Goal: Task Accomplishment & Management: Complete application form

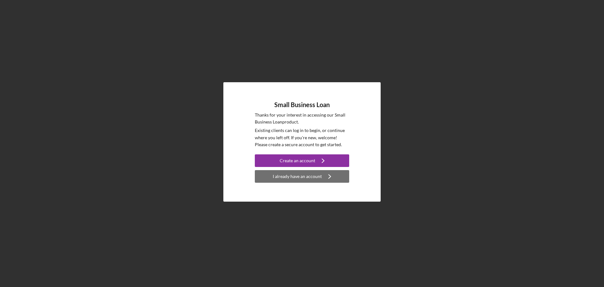
click at [297, 177] on div "I already have an account" at bounding box center [297, 176] width 49 height 13
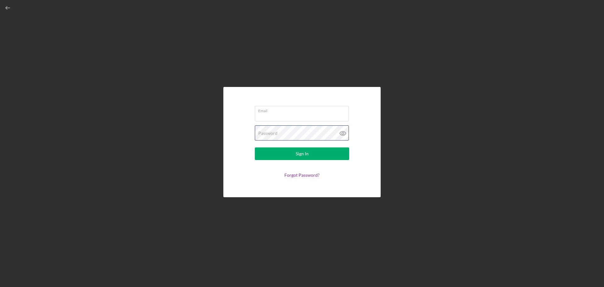
click at [292, 127] on div "Password" at bounding box center [302, 133] width 94 height 16
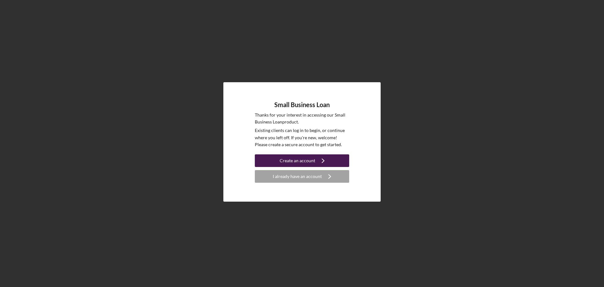
click at [298, 163] on div "Create an account" at bounding box center [298, 160] width 36 height 13
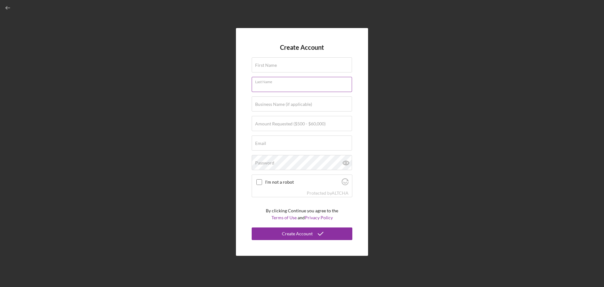
click at [289, 82] on div "Last Name" at bounding box center [302, 85] width 101 height 16
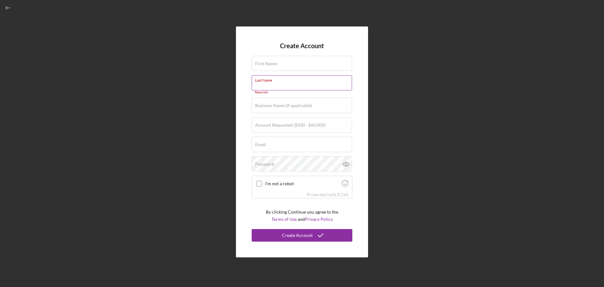
click at [289, 76] on form "Create Account First Name Required Last Name Required Business Name (if applica…" at bounding box center [302, 141] width 101 height 199
click at [301, 68] on input "First Name" at bounding box center [302, 63] width 100 height 15
type input "[PERSON_NAME]"
type input "Rieker"
type input "Covert Free Academy LLC"
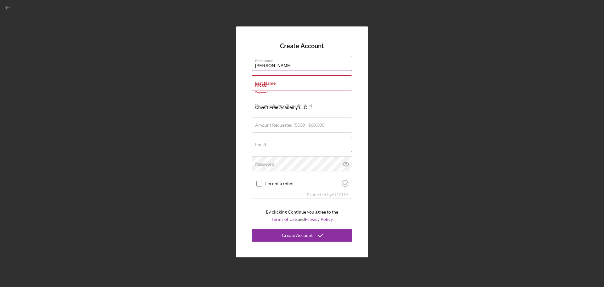
type input "[EMAIL_ADDRESS][DOMAIN_NAME]"
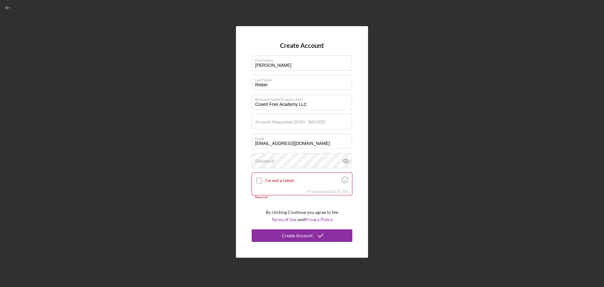
click at [330, 112] on form "Create Account First Name [PERSON_NAME] Last Name [PERSON_NAME] Business Name (…" at bounding box center [302, 142] width 101 height 200
click at [329, 110] on div "Business Name (if applicable) Covert Free Academy LLC" at bounding box center [302, 102] width 101 height 16
click at [329, 105] on input "Covert Free Academy LLC" at bounding box center [302, 101] width 100 height 15
type input "Covert Free Academy"
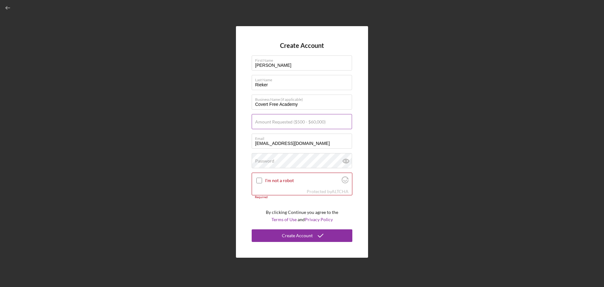
click at [271, 125] on input "Amount Requested ($500 - $60,000)" at bounding box center [302, 121] width 100 height 15
type input "$15,000"
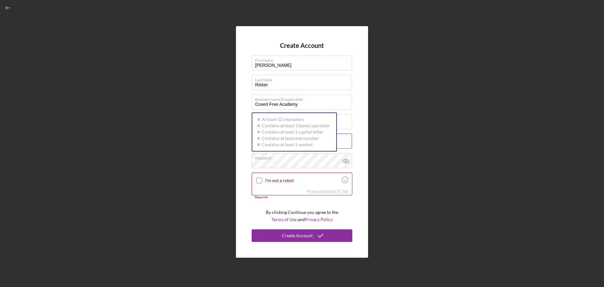
click at [350, 139] on label "Email" at bounding box center [303, 137] width 97 height 7
click at [350, 139] on input "[EMAIL_ADDRESS][DOMAIN_NAME]" at bounding box center [302, 140] width 100 height 15
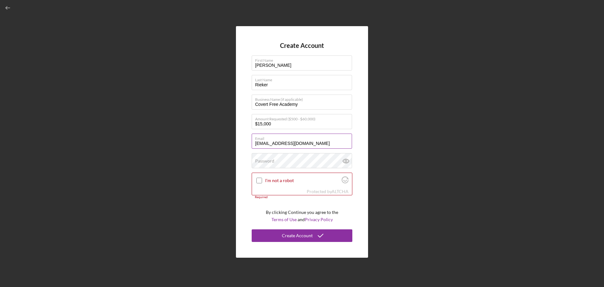
type input "[EMAIL_ADDRESS][DOMAIN_NAME]"
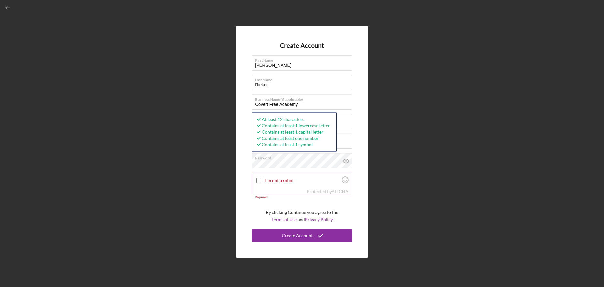
click at [260, 177] on div at bounding box center [260, 181] width 8 height 8
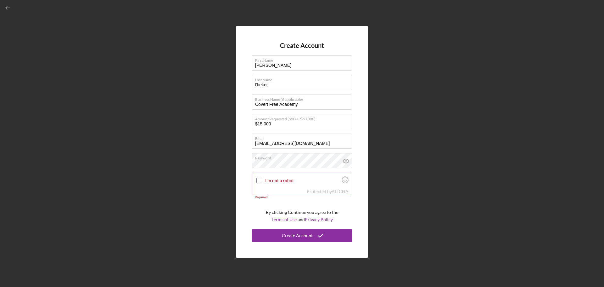
click at [260, 179] on input "I'm not a robot" at bounding box center [259, 180] width 6 height 6
checkbox input "true"
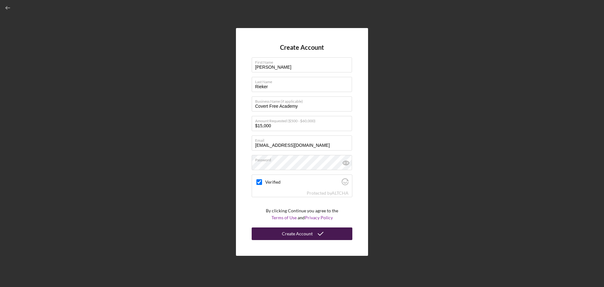
click at [301, 235] on div "Create Account" at bounding box center [297, 233] width 31 height 13
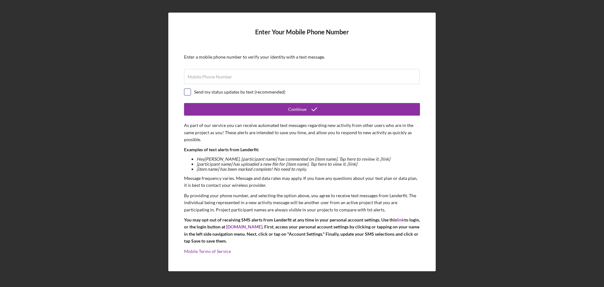
click at [184, 92] on input "checkbox" at bounding box center [187, 92] width 6 height 6
checkbox input "true"
click at [233, 64] on form "Enter Your Mobile Phone Number Enter a mobile phone number to verify your ident…" at bounding box center [302, 141] width 236 height 227
click at [223, 73] on div "Mobile Phone Number" at bounding box center [302, 77] width 236 height 16
type input "[PHONE_NUMBER]"
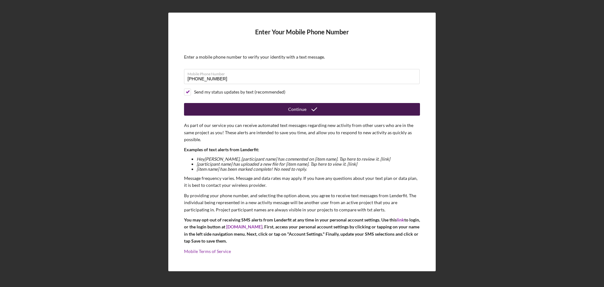
click at [309, 115] on div "Continue" at bounding box center [302, 109] width 236 height 13
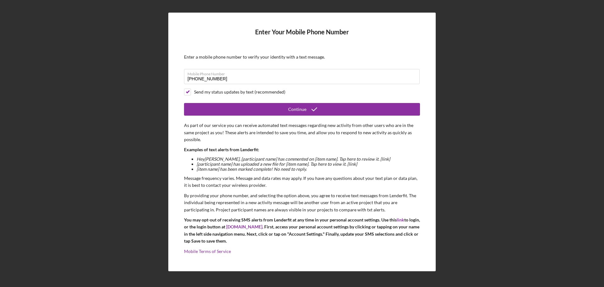
drag, startPoint x: 309, startPoint y: 115, endPoint x: 490, endPoint y: 82, distance: 184.1
click at [490, 82] on div "Enter Your Mobile Phone Number Enter a mobile phone number to verify your ident…" at bounding box center [302, 142] width 598 height 284
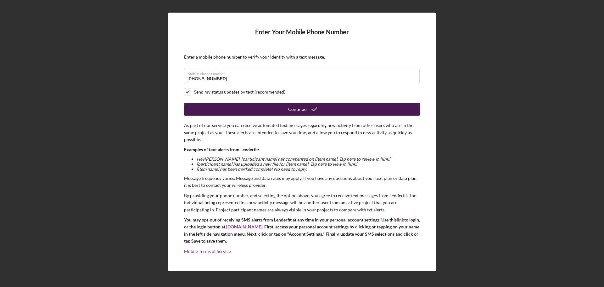
click at [296, 106] on div "Continue" at bounding box center [297, 109] width 18 height 13
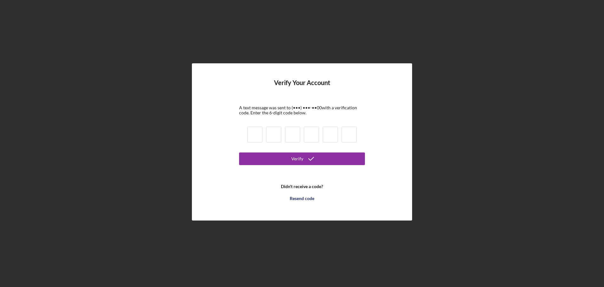
click at [253, 130] on input at bounding box center [254, 135] width 15 height 16
type input "8"
type input "0"
type input "8"
type input "6"
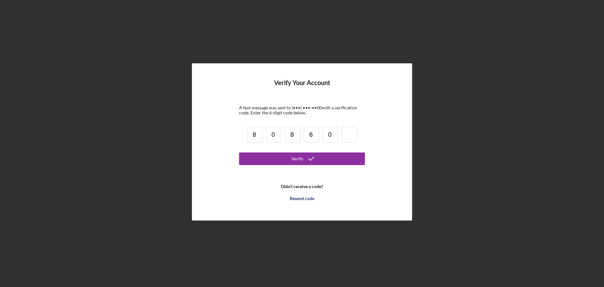
type input "0"
type input "1"
click at [301, 161] on div "Verify" at bounding box center [297, 158] width 12 height 13
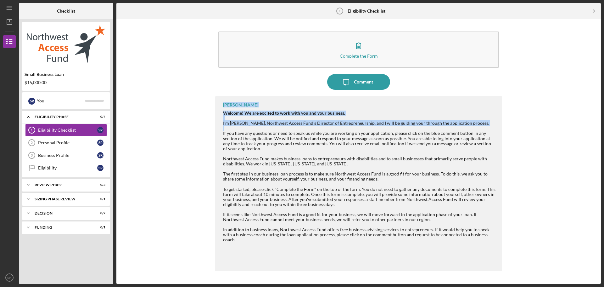
drag, startPoint x: 604, startPoint y: 87, endPoint x: 604, endPoint y: 132, distance: 45.3
click at [604, 132] on div "Icon/Menu Eligibility Checklist 1 Eligibility Checklist Checklist Small Busines…" at bounding box center [302, 143] width 604 height 287
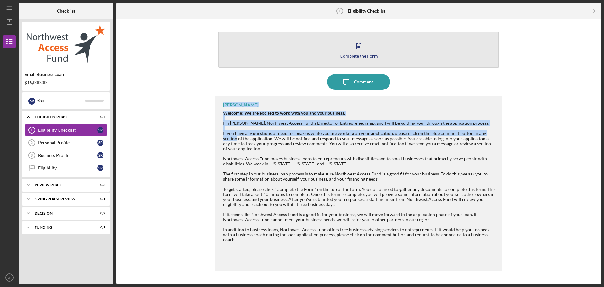
click at [364, 49] on icon "button" at bounding box center [359, 46] width 16 height 16
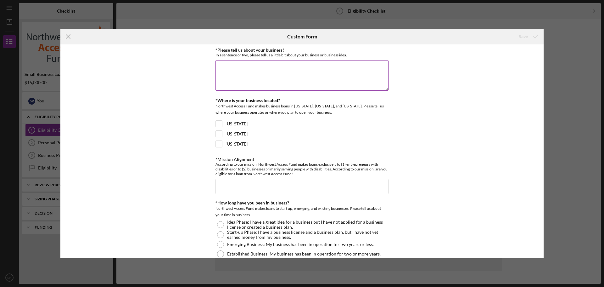
click at [262, 91] on div "*Please tell us about your business! In a sentence or two, please tell us a lit…" at bounding box center [302, 70] width 173 height 44
click at [260, 81] on textarea "*Please tell us about your business!" at bounding box center [302, 75] width 173 height 30
click at [290, 58] on div "*Please tell us about your business! In a sentence or two, please tell us a lit…" at bounding box center [302, 70] width 173 height 44
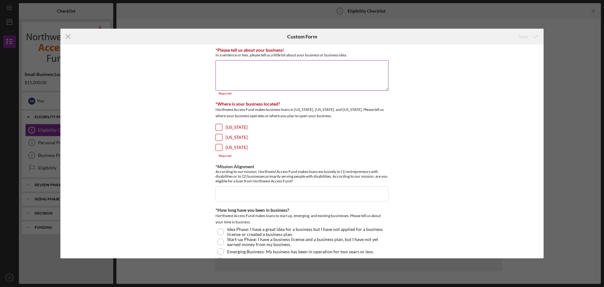
click at [290, 58] on div "*Please tell us about your business! In a sentence or two, please tell us a lit…" at bounding box center [302, 72] width 173 height 48
click at [289, 54] on div "In a sentence or two, please tell us a little bit about your business or busine…" at bounding box center [302, 55] width 173 height 5
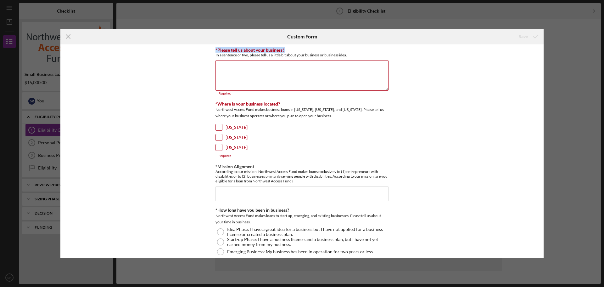
click at [217, 125] on input "[US_STATE]" at bounding box center [219, 127] width 6 height 6
checkbox input "true"
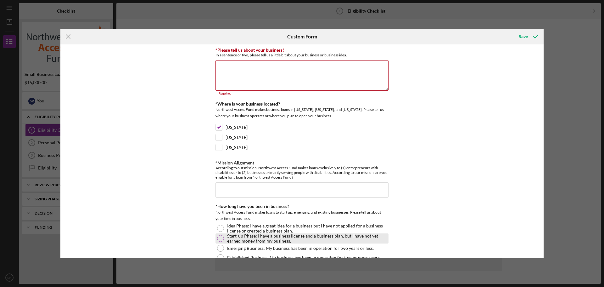
click at [304, 237] on label "Start-up Phase: I have a business license and a business plan, but I have not y…" at bounding box center [307, 238] width 160 height 10
click at [289, 229] on label "Idea Phase: I have a great idea for a business but I have not applied for a bus…" at bounding box center [307, 228] width 160 height 10
click at [298, 236] on label "Start-up Phase: I have a business license and a business plan, but I have not y…" at bounding box center [307, 238] width 160 height 10
click at [541, 87] on div "*Please tell us about your business! In a sentence or two, please tell us a lit…" at bounding box center [301, 151] width 483 height 214
click at [541, 93] on div "*Please tell us about your business! In a sentence or two, please tell us a lit…" at bounding box center [301, 151] width 483 height 214
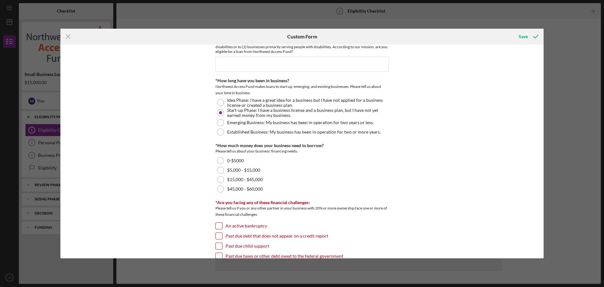
scroll to position [126, 0]
click at [265, 179] on div "$15,000 - $45,000" at bounding box center [302, 178] width 173 height 9
click at [279, 169] on div "$5,000 - $15,000" at bounding box center [302, 169] width 173 height 9
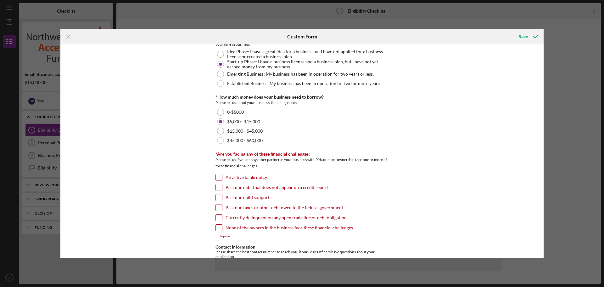
scroll to position [186, 0]
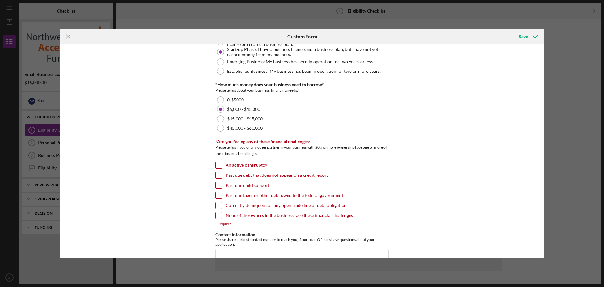
click at [223, 213] on div "None of the owners in the business face these financial challenges" at bounding box center [302, 217] width 173 height 10
click at [219, 213] on input "None of the owners in the business face these financial challenges" at bounding box center [219, 215] width 6 height 6
checkbox input "true"
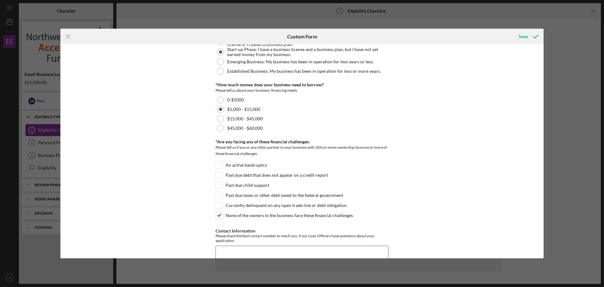
click at [319, 246] on input "Contact Information" at bounding box center [302, 252] width 173 height 15
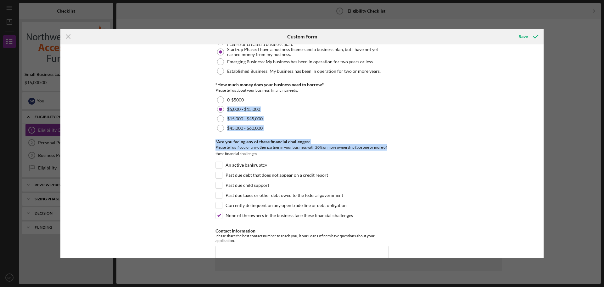
drag, startPoint x: 542, startPoint y: 149, endPoint x: 543, endPoint y: 99, distance: 50.4
click at [543, 99] on div "*Please tell us about your business! In a sentence or two, please tell us a lit…" at bounding box center [301, 151] width 483 height 214
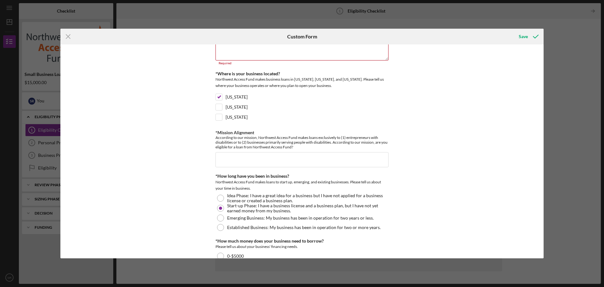
scroll to position [32, 0]
click at [310, 160] on input "*Mission Alignment" at bounding box center [302, 157] width 173 height 15
type input "Yes"
click at [397, 126] on div "*Please tell us about your business! In a sentence or two, please tell us a lit…" at bounding box center [301, 151] width 483 height 214
click at [544, 55] on div "Icon/Menu Close Custom Form Save *Please tell us about your business! In a sent…" at bounding box center [302, 143] width 604 height 287
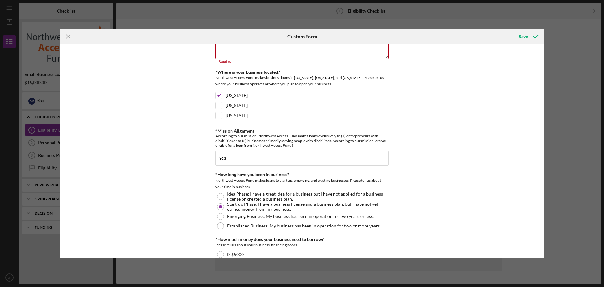
scroll to position [0, 0]
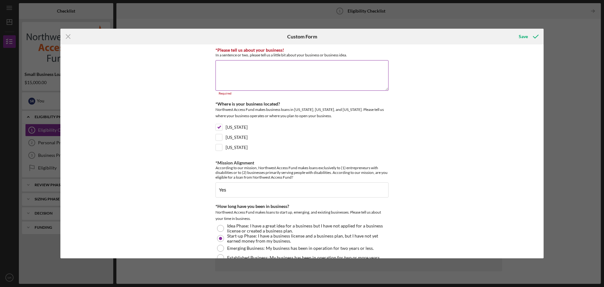
click at [319, 59] on div "*Please tell us about your business! In a sentence or two, please tell us a lit…" at bounding box center [302, 72] width 173 height 48
click at [315, 54] on div "In a sentence or two, please tell us a little bit about your business or busine…" at bounding box center [302, 55] width 173 height 5
copy label "*Please tell us about your business!"
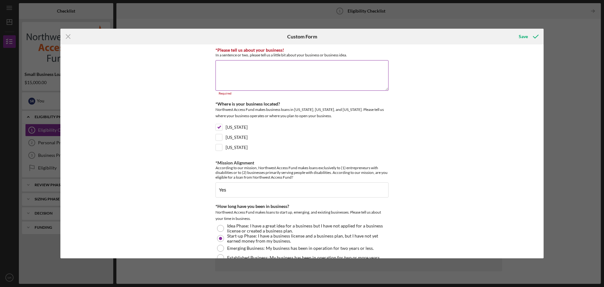
click at [284, 73] on textarea "*Please tell us about your business!" at bounding box center [302, 75] width 173 height 30
paste textarea "I’m creating a small business in [GEOGRAPHIC_DATA], WA rooted in my lived exper…"
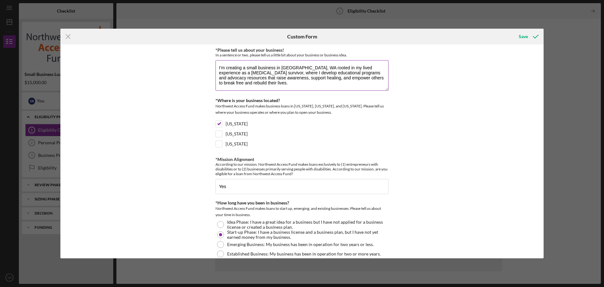
click at [324, 69] on textarea "I’m creating a small business in [GEOGRAPHIC_DATA], WA rooted in my lived exper…" at bounding box center [302, 75] width 173 height 30
click at [276, 84] on textarea "I’m creating a small business in [GEOGRAPHIC_DATA], WA rooted in lived experien…" at bounding box center [302, 75] width 173 height 30
click at [317, 78] on textarea "I’m creating a small business in [GEOGRAPHIC_DATA], WA rooted in lived experien…" at bounding box center [302, 75] width 173 height 30
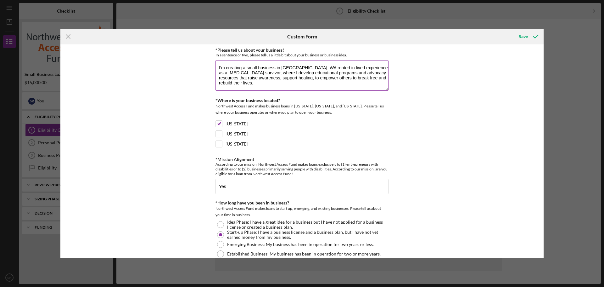
click at [350, 79] on textarea "I’m creating a small business in [GEOGRAPHIC_DATA], WA rooted in lived experien…" at bounding box center [302, 75] width 173 height 30
click at [322, 79] on textarea "I’m creating a small business in [GEOGRAPHIC_DATA], WA rooted in lived experien…" at bounding box center [302, 75] width 173 height 30
click at [360, 81] on textarea "I’m creating a small business in [GEOGRAPHIC_DATA], [GEOGRAPHIC_DATA] rooted in…" at bounding box center [302, 75] width 173 height 30
click at [219, 84] on textarea "I’m creating a small business in [GEOGRAPHIC_DATA], [GEOGRAPHIC_DATA] rooted in…" at bounding box center [302, 75] width 173 height 30
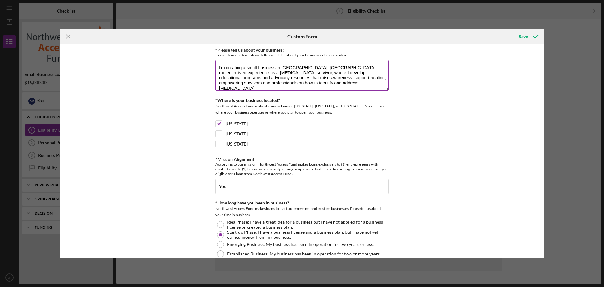
click at [256, 84] on textarea "I’m creating a small business in [GEOGRAPHIC_DATA], [GEOGRAPHIC_DATA] rooted in…" at bounding box center [302, 75] width 173 height 30
click at [250, 89] on textarea "I’m creating a small business in [GEOGRAPHIC_DATA], [GEOGRAPHIC_DATA] rooted in…" at bounding box center [302, 75] width 173 height 30
click at [251, 86] on textarea "I’m creating a small business in [GEOGRAPHIC_DATA], [GEOGRAPHIC_DATA] rooted in…" at bounding box center [302, 75] width 173 height 30
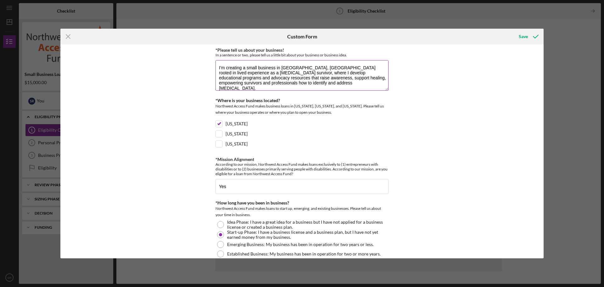
click at [251, 86] on textarea "I’m creating a small business in [GEOGRAPHIC_DATA], [GEOGRAPHIC_DATA] rooted in…" at bounding box center [302, 75] width 173 height 30
paste textarea "my lived experience as a [MEDICAL_DATA] survivor, where I develop educational p…"
type textarea "I’m creating a small business in [GEOGRAPHIC_DATA], [GEOGRAPHIC_DATA] rooted in…"
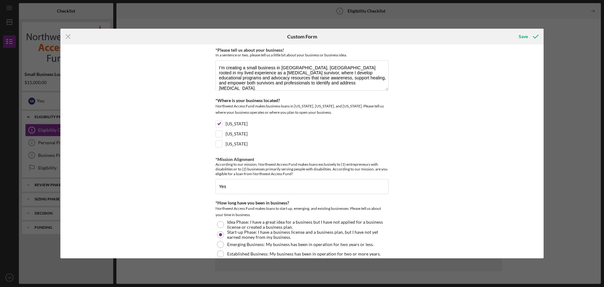
click at [542, 205] on div "*Please tell us about your business! In a sentence or two, please tell us a lit…" at bounding box center [301, 151] width 483 height 214
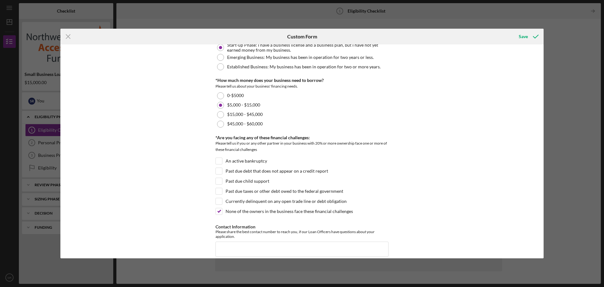
drag, startPoint x: 541, startPoint y: 184, endPoint x: 551, endPoint y: 219, distance: 36.4
click at [551, 219] on div "Icon/Menu Close Custom Form Save *Please tell us about your business! In a sent…" at bounding box center [302, 143] width 604 height 287
drag, startPoint x: 541, startPoint y: 240, endPoint x: 542, endPoint y: 246, distance: 5.7
click at [542, 246] on div "*Please tell us about your business! In a sentence or two, please tell us a lit…" at bounding box center [301, 151] width 483 height 214
click at [324, 247] on input "Contact Information" at bounding box center [302, 248] width 173 height 15
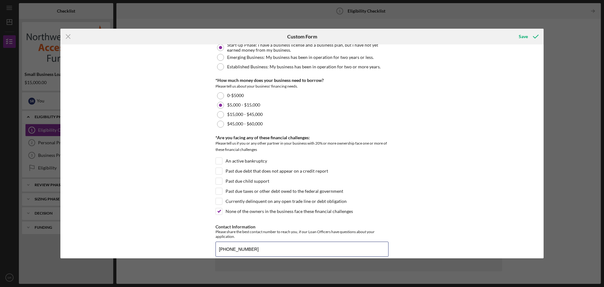
type input "[PHONE_NUMBER]"
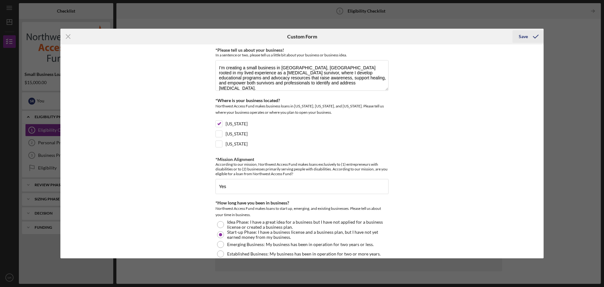
click at [524, 32] on div "Save" at bounding box center [523, 36] width 9 height 13
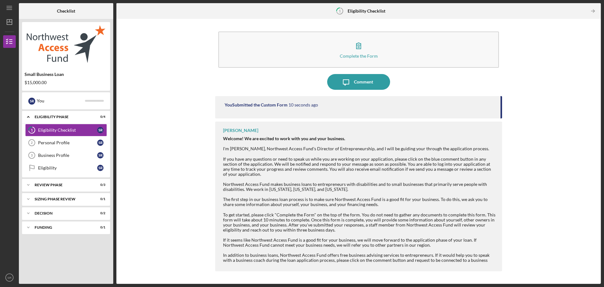
drag, startPoint x: 501, startPoint y: 101, endPoint x: 504, endPoint y: 126, distance: 25.0
click at [504, 126] on div "Complete the Form Form Icon/Message Comment You Submitted the Custom Form 10 se…" at bounding box center [359, 151] width 478 height 258
click at [554, 113] on div "Complete the Form Form Icon/Message Comment You Submitted the Custom Form 11 se…" at bounding box center [359, 151] width 478 height 258
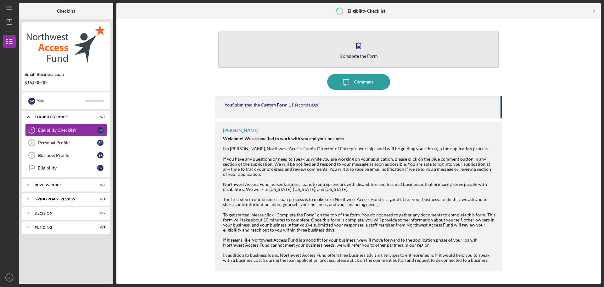
click at [303, 58] on button "Complete the Form Form" at bounding box center [358, 49] width 281 height 36
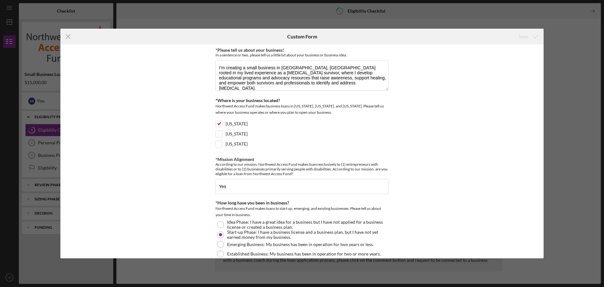
click at [541, 205] on div "*Please tell us about your business! In a sentence or two, please tell us a lit…" at bounding box center [301, 151] width 483 height 214
drag, startPoint x: 541, startPoint y: 205, endPoint x: 542, endPoint y: 209, distance: 4.5
click at [542, 209] on div "*Please tell us about your business! In a sentence or two, please tell us a lit…" at bounding box center [301, 151] width 483 height 214
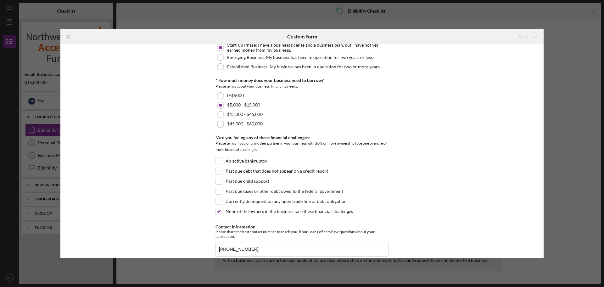
scroll to position [195, 0]
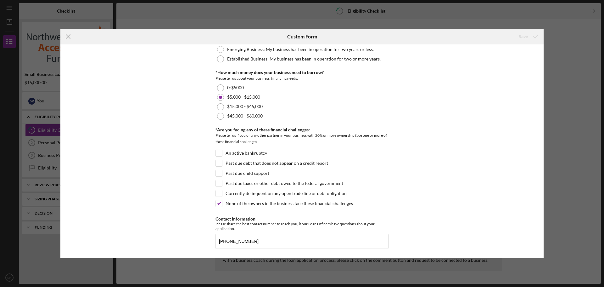
click at [569, 51] on div "Icon/Menu Close Custom Form Save *Please tell us about your business! In a sent…" at bounding box center [302, 143] width 604 height 287
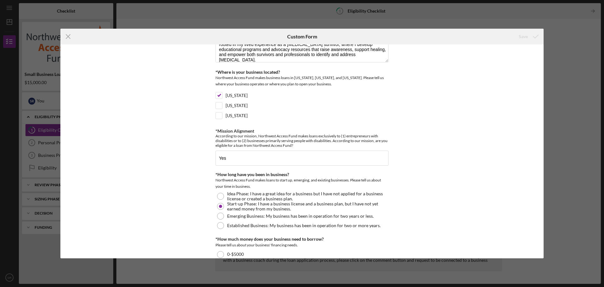
scroll to position [9, 0]
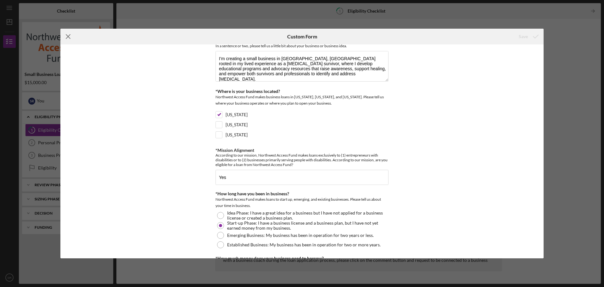
click at [63, 36] on icon "Icon/Menu Close" at bounding box center [68, 37] width 16 height 16
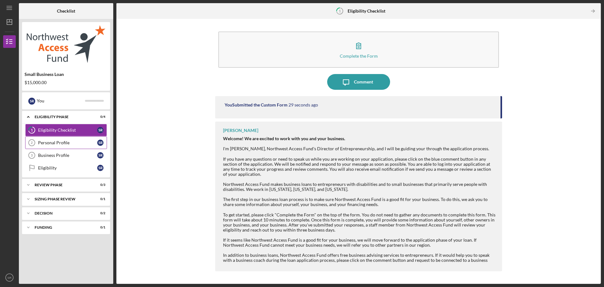
click at [59, 145] on div "Personal Profile" at bounding box center [67, 142] width 59 height 5
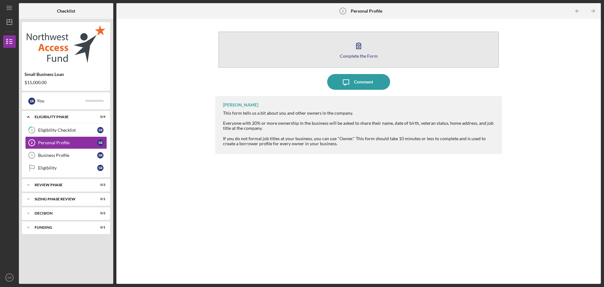
click at [358, 42] on icon "button" at bounding box center [359, 46] width 16 height 16
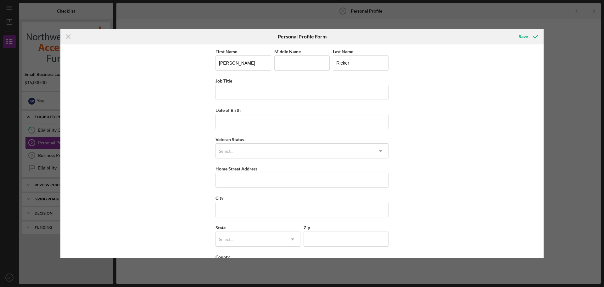
click at [282, 101] on div "First Name [PERSON_NAME] Middle Name Last Name [PERSON_NAME] Job Title Date of …" at bounding box center [302, 165] width 173 height 234
click at [275, 96] on input "Job Title" at bounding box center [302, 92] width 173 height 15
type input "Founder"
type input "[DATE]"
click at [270, 161] on div "First Name [PERSON_NAME] Middle Name Last Name [PERSON_NAME] Job Title Founder …" at bounding box center [302, 165] width 173 height 234
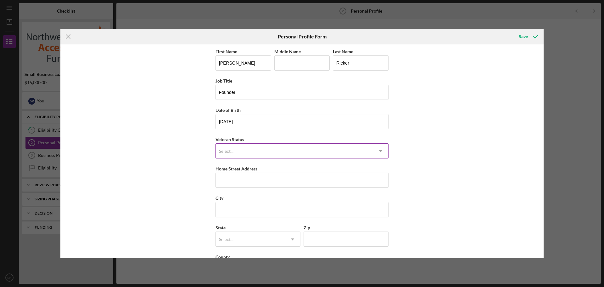
click at [266, 151] on div "Select..." at bounding box center [294, 151] width 157 height 14
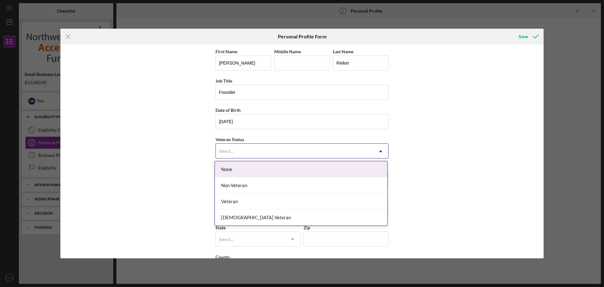
click at [262, 180] on div "Non Veteran" at bounding box center [301, 185] width 172 height 16
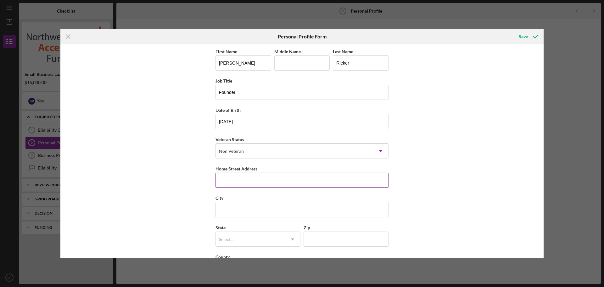
click at [286, 183] on input "Home Street Address" at bounding box center [302, 179] width 173 height 15
type input "[STREET_ADDRESS]"
type input "Selah"
type input "WA"
type input "98942"
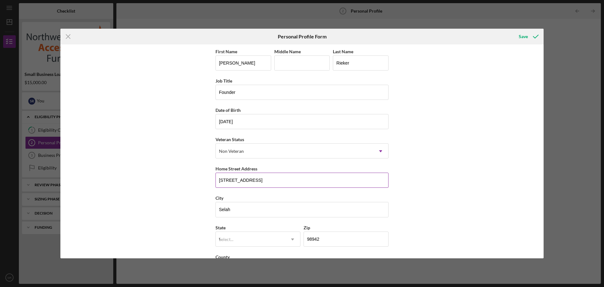
type input "[GEOGRAPHIC_DATA]"
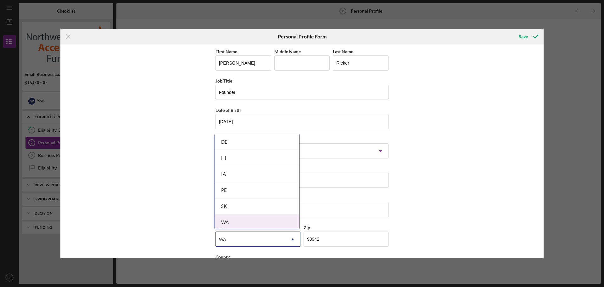
click at [283, 222] on div "WA" at bounding box center [257, 222] width 84 height 16
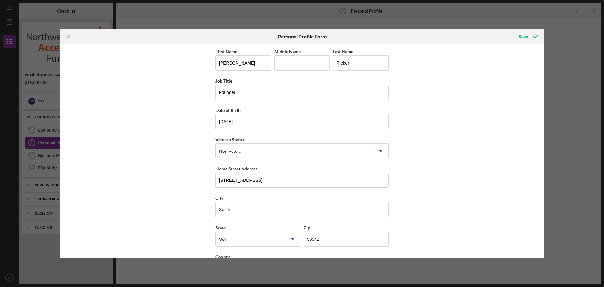
scroll to position [27, 0]
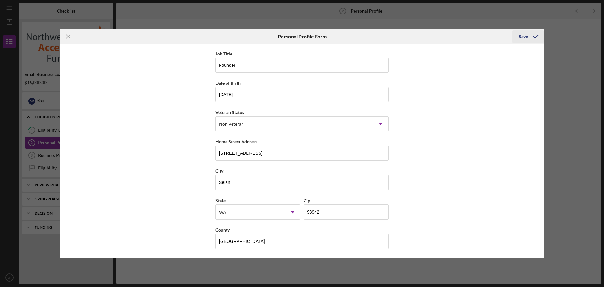
click at [517, 31] on button "Save" at bounding box center [528, 36] width 31 height 13
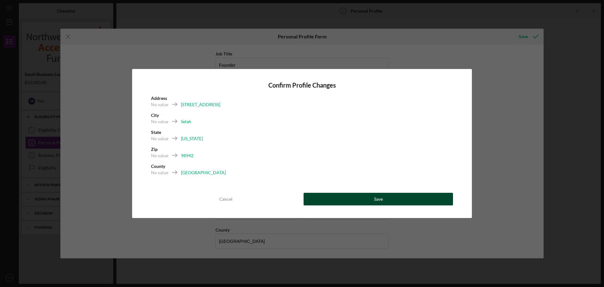
click at [364, 199] on button "Save" at bounding box center [378, 199] width 149 height 13
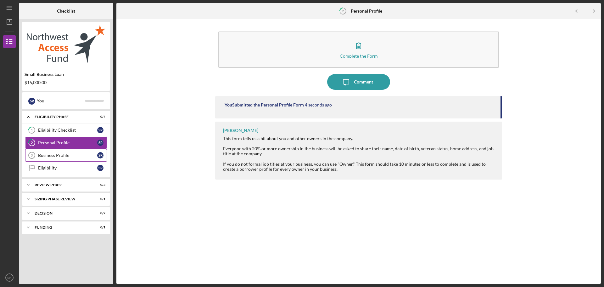
click at [59, 160] on link "Business Profile 3 Business Profile S R" at bounding box center [66, 155] width 82 height 13
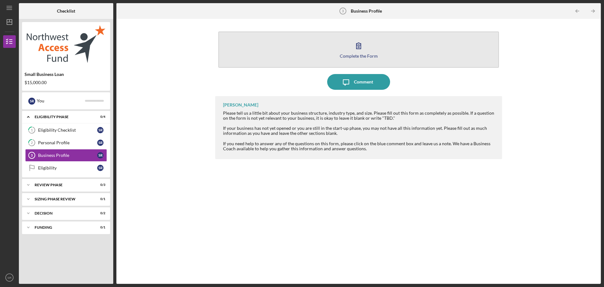
click at [362, 47] on icon "button" at bounding box center [359, 46] width 16 height 16
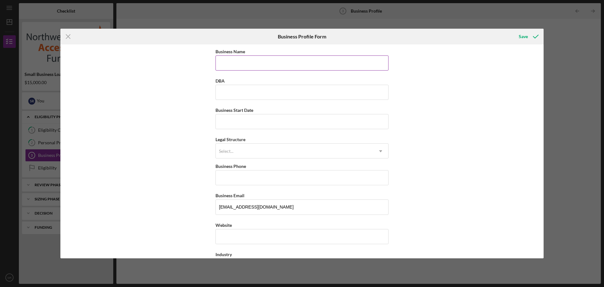
click at [265, 55] on div "Business Name" at bounding box center [302, 52] width 173 height 8
click at [265, 57] on input "Business Name" at bounding box center [302, 62] width 173 height 15
type input "Covert Free Academy LLC"
type input "[PHONE_NUMBER]"
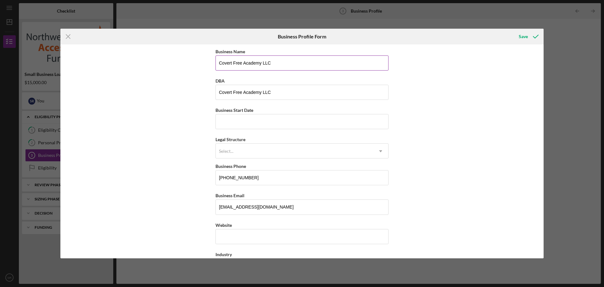
type input "[STREET_ADDRESS]"
type input "[GEOGRAPHIC_DATA]"
type input "WA"
type input "99201"
type input "WA"
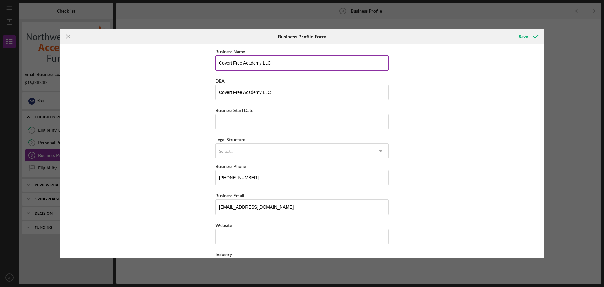
click at [290, 67] on input "Covert Free Academy LLC" at bounding box center [302, 62] width 173 height 15
type input "Covert Free Academy"
click at [325, 98] on input "Covert Free Academy LLC" at bounding box center [302, 92] width 173 height 15
type input "C"
type input "Covert Free Academy"
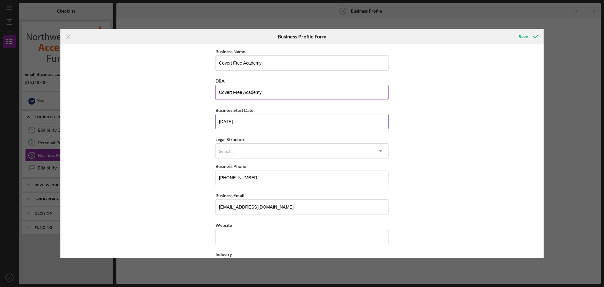
type input "[DATE]"
click at [325, 98] on input "Covert Free Academy" at bounding box center [302, 92] width 173 height 15
type input "Covert Free Academ5"
click at [252, 120] on input "[DATE]" at bounding box center [302, 121] width 173 height 15
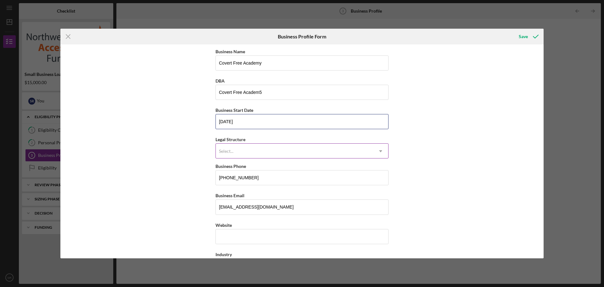
type input "[DATE]"
click at [241, 150] on div "Select..." at bounding box center [294, 151] width 157 height 14
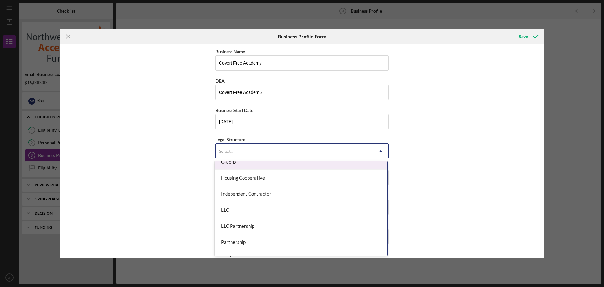
scroll to position [82, 0]
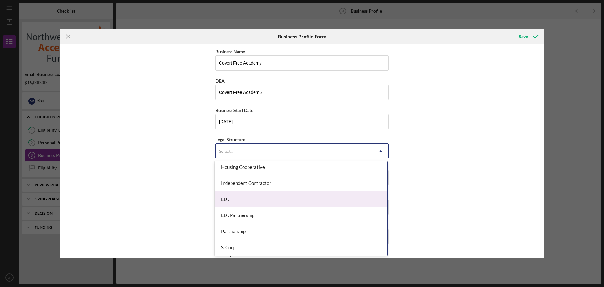
click at [284, 198] on div "LLC" at bounding box center [301, 199] width 172 height 16
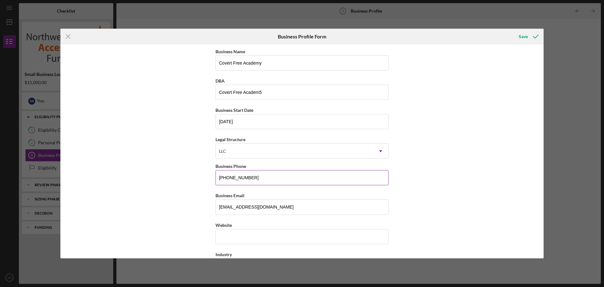
click at [275, 182] on input "[PHONE_NUMBER]" at bounding box center [302, 177] width 173 height 15
type input "[PHONE_NUMBER]"
type input "h"
type input "[DOMAIN_NAME]"
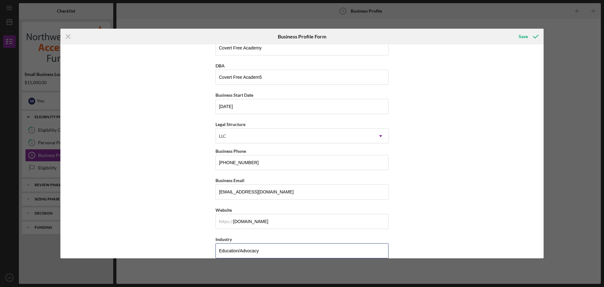
type input "Education/Advocacy"
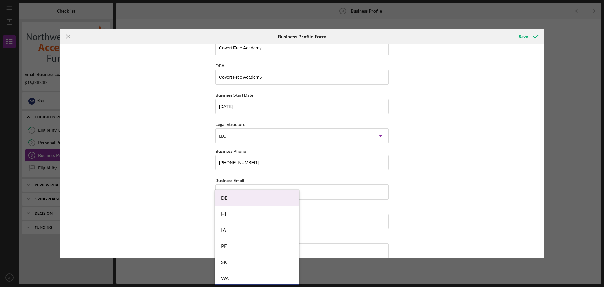
scroll to position [202, 0]
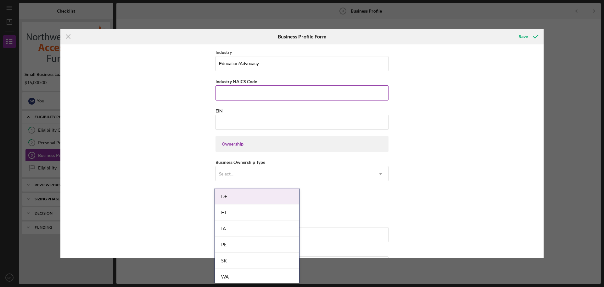
click at [271, 91] on input "Industry NAICS Code" at bounding box center [302, 92] width 173 height 15
click at [311, 121] on input "EIN" at bounding box center [302, 122] width 173 height 15
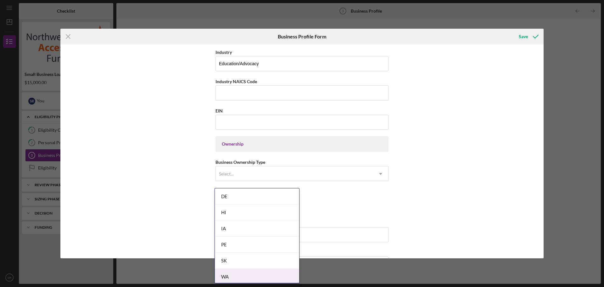
scroll to position [344, 0]
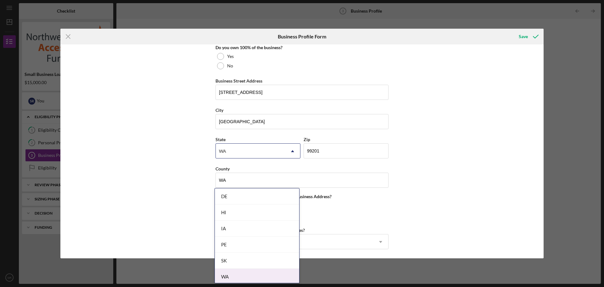
click at [224, 279] on body "Icon/Menu Business Profile 3 Business Profile Checklist Small Business Loan $15…" at bounding box center [302, 143] width 604 height 287
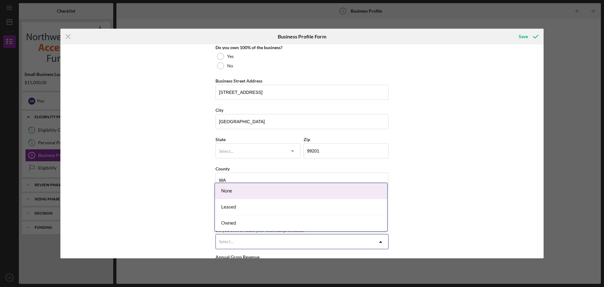
click at [279, 240] on div "Select..." at bounding box center [294, 241] width 157 height 14
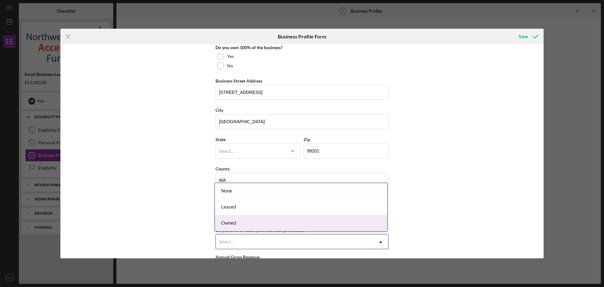
drag, startPoint x: 277, startPoint y: 213, endPoint x: 277, endPoint y: 222, distance: 8.5
click at [277, 222] on div "None Leased Owned" at bounding box center [301, 207] width 172 height 48
click at [277, 222] on div "Owned" at bounding box center [301, 223] width 172 height 16
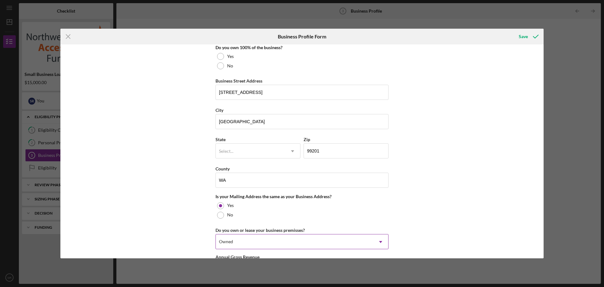
click at [296, 239] on div "Owned" at bounding box center [294, 241] width 157 height 14
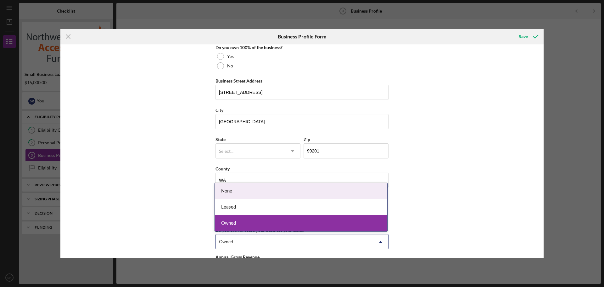
click at [278, 189] on div "None" at bounding box center [301, 191] width 172 height 16
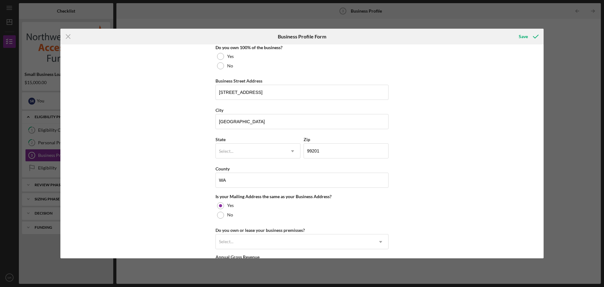
click at [331, 231] on div "Do you own or lease your business premisses? Select... Icon/Dropdown Arrow" at bounding box center [302, 237] width 173 height 23
click at [322, 245] on div "Select..." at bounding box center [294, 241] width 157 height 14
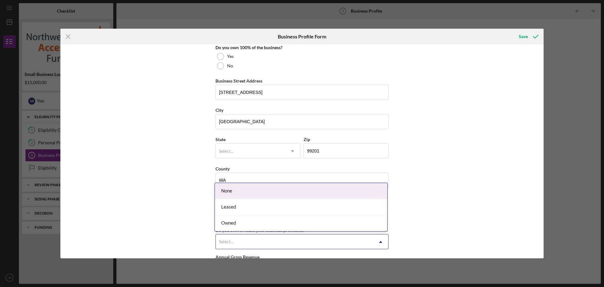
click at [266, 191] on div "None" at bounding box center [301, 191] width 172 height 16
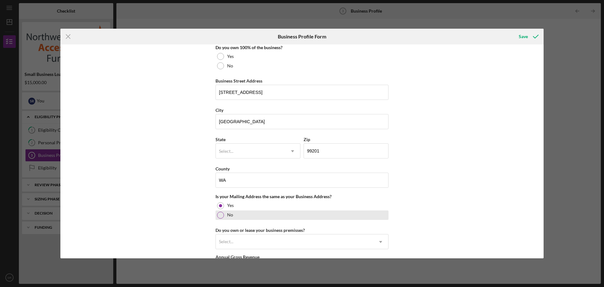
click at [233, 213] on div "No" at bounding box center [302, 214] width 173 height 9
click at [306, 241] on input "Mailing Street Address" at bounding box center [302, 241] width 173 height 15
type input "[STREET_ADDRESS]"
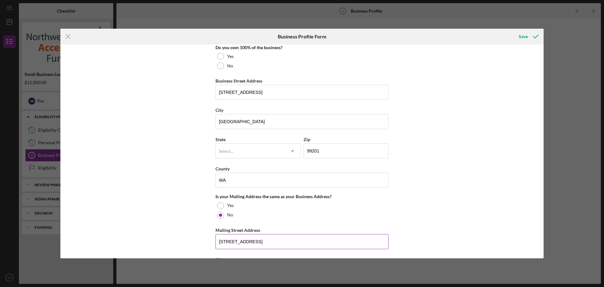
type input "Selah"
type input "98942"
type input "WA"
type input "1"
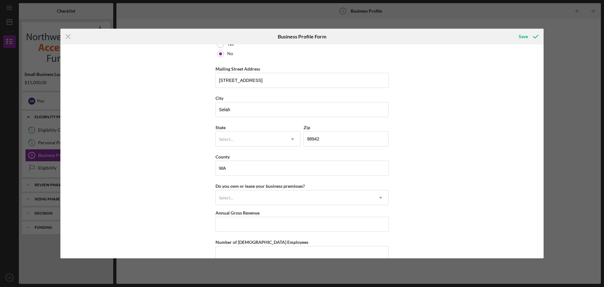
scroll to position [531, 0]
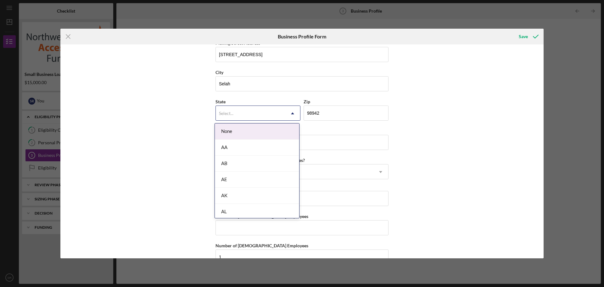
click at [258, 108] on div "Select..." at bounding box center [250, 113] width 69 height 14
type input "wa"
click at [258, 205] on div "WA" at bounding box center [257, 212] width 84 height 16
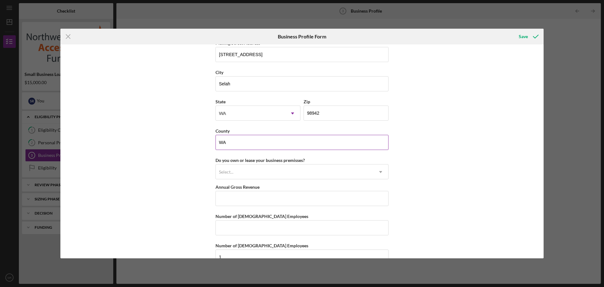
click at [288, 142] on input "WA" at bounding box center [302, 142] width 173 height 15
type input "Yakima"
click at [273, 170] on div "Select..." at bounding box center [294, 172] width 157 height 14
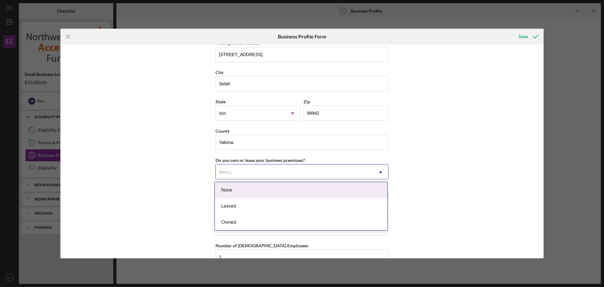
click at [264, 186] on div "None" at bounding box center [301, 190] width 172 height 16
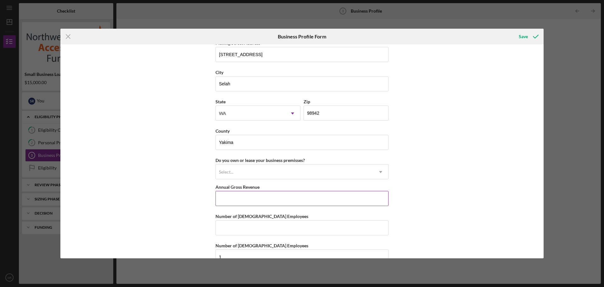
click at [283, 194] on input "Annual Gross Revenue" at bounding box center [302, 198] width 173 height 15
click at [274, 174] on div "Select..." at bounding box center [294, 172] width 157 height 14
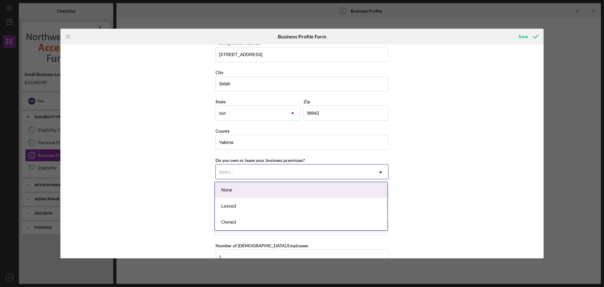
click at [260, 197] on div "None" at bounding box center [301, 190] width 172 height 16
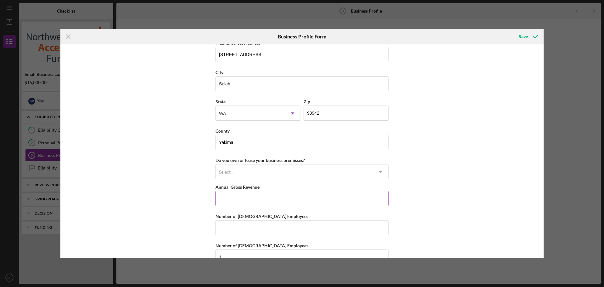
click at [284, 193] on input "Annual Gross Revenue" at bounding box center [302, 198] width 173 height 15
click at [318, 228] on input "Number of [DEMOGRAPHIC_DATA] Employees" at bounding box center [302, 227] width 173 height 15
type input "1"
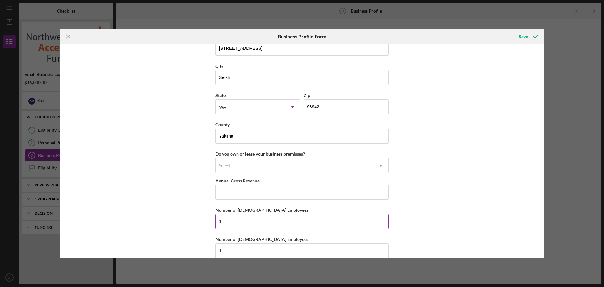
scroll to position [0, 0]
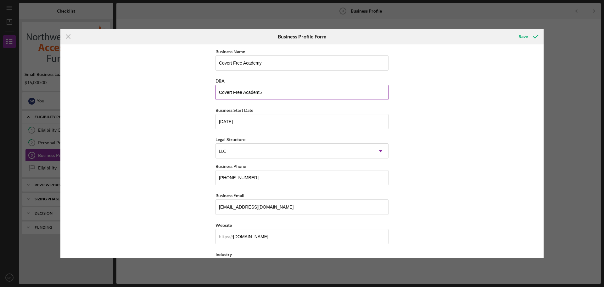
click at [278, 87] on input "Covert Free Academ5" at bounding box center [302, 92] width 173 height 15
type input "Covert Free Academy"
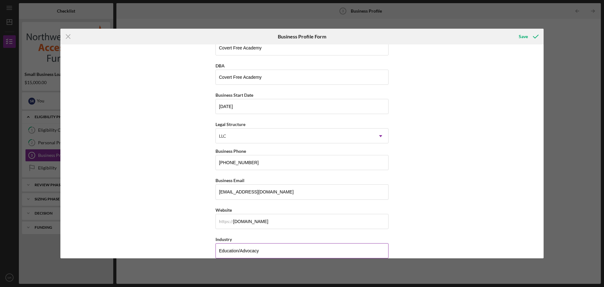
scroll to position [144, 0]
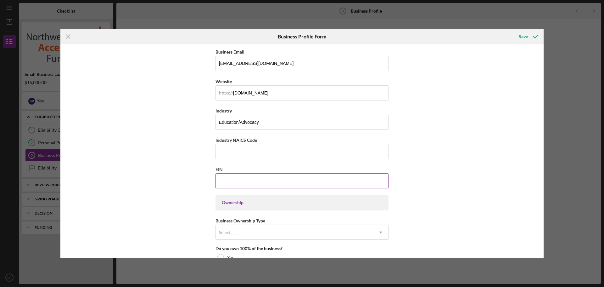
click at [277, 177] on input "EIN" at bounding box center [302, 180] width 173 height 15
type input "8#-#######"
click at [254, 201] on div "Ownership" at bounding box center [302, 202] width 161 height 5
click at [283, 230] on div "Select..." at bounding box center [294, 232] width 157 height 14
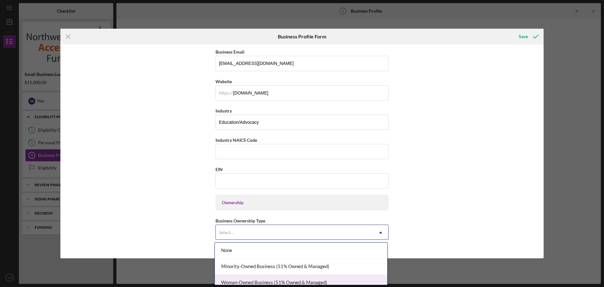
click at [341, 284] on div "Woman-Owned Business (51% Owned & Managed)" at bounding box center [301, 282] width 172 height 16
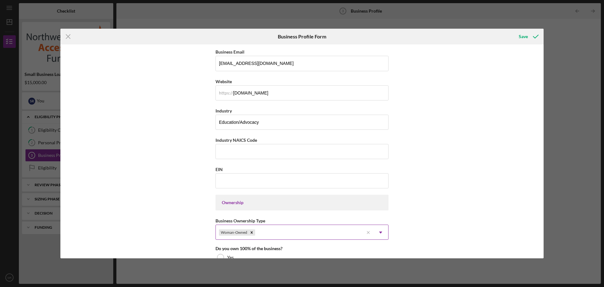
click at [321, 228] on div "Woman-Owned" at bounding box center [290, 232] width 148 height 14
drag, startPoint x: 542, startPoint y: 115, endPoint x: 545, endPoint y: 149, distance: 34.2
click at [545, 149] on div "Icon/Menu Close Business Profile Form Save Business Name Covert Free Academy DB…" at bounding box center [302, 143] width 604 height 287
click at [544, 152] on div "Icon/Menu Close Business Profile Form Save Business Name Covert Free Academy DB…" at bounding box center [302, 143] width 604 height 287
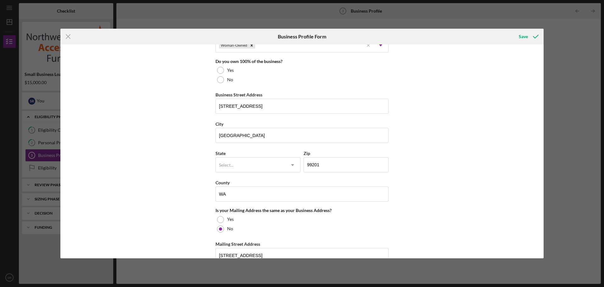
scroll to position [518, 0]
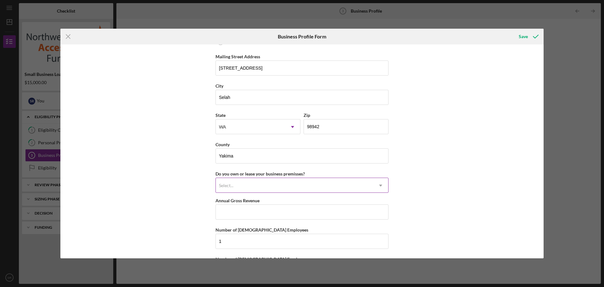
click at [352, 183] on div "Select..." at bounding box center [294, 185] width 157 height 14
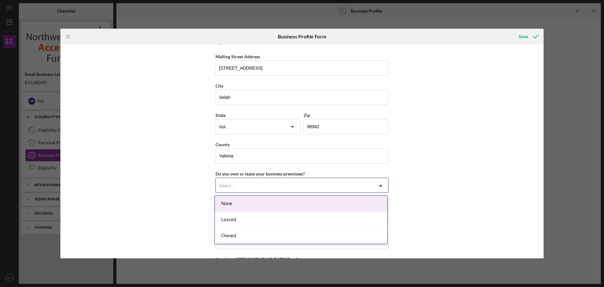
click at [352, 183] on div "Select..." at bounding box center [294, 185] width 157 height 14
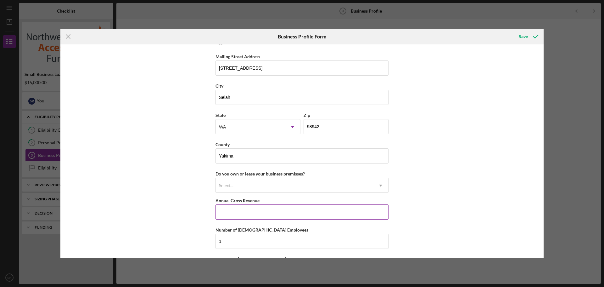
click at [340, 207] on input "Annual Gross Revenue" at bounding box center [302, 211] width 173 height 15
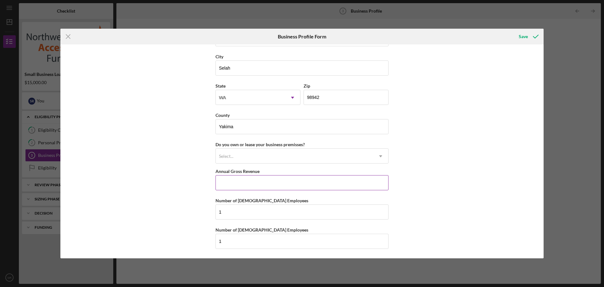
click at [360, 174] on div "Annual Gross Revenue" at bounding box center [302, 171] width 173 height 8
click at [351, 186] on input "Annual Gross Revenue" at bounding box center [302, 182] width 173 height 15
click at [364, 159] on div "Select..." at bounding box center [294, 156] width 157 height 14
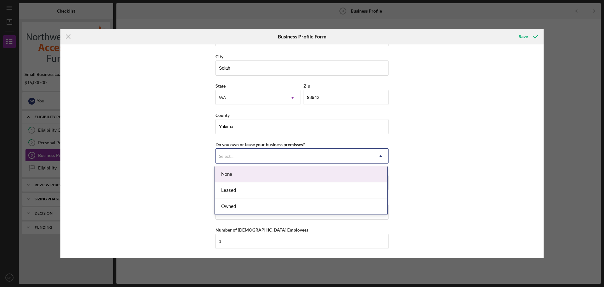
click at [364, 159] on div "Select..." at bounding box center [294, 156] width 157 height 14
click at [352, 172] on div "None" at bounding box center [301, 174] width 172 height 16
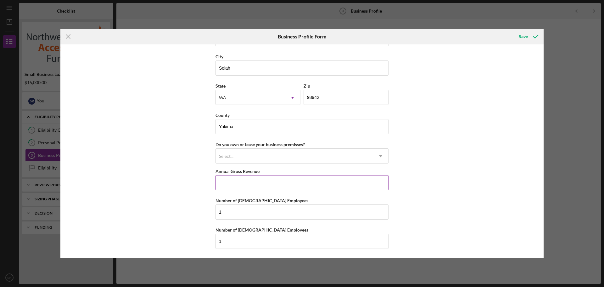
click at [364, 185] on input "Annual Gross Revenue" at bounding box center [302, 182] width 173 height 15
type input "$20,000"
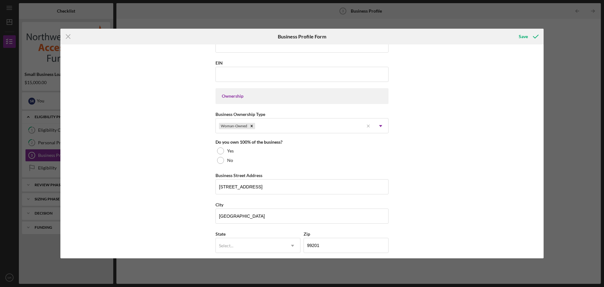
scroll to position [248, 0]
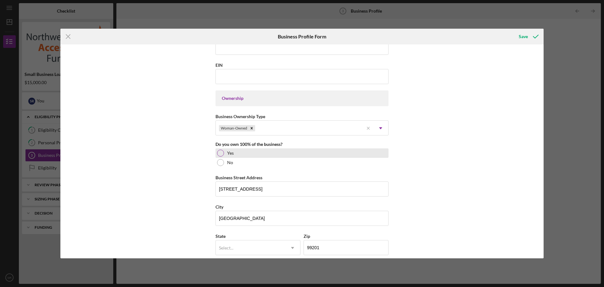
click at [224, 150] on div "Yes" at bounding box center [302, 152] width 173 height 9
click at [296, 126] on div "Woman-Owned" at bounding box center [290, 128] width 148 height 14
click at [418, 177] on div "Business Name Covert Free Academy DBA Covert Free Academy Business Start Date […" at bounding box center [301, 151] width 483 height 214
click at [283, 76] on input "EIN" at bounding box center [302, 76] width 173 height 15
click at [281, 244] on div "Select..." at bounding box center [250, 247] width 69 height 14
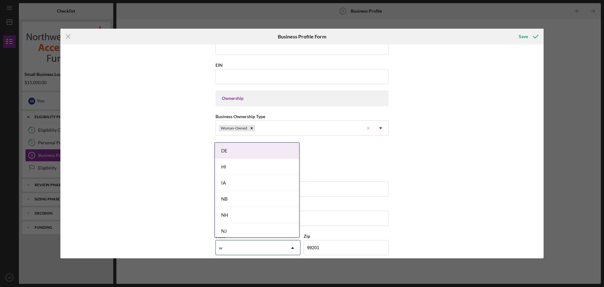
type input "wa"
click at [280, 228] on div "WA" at bounding box center [257, 231] width 84 height 16
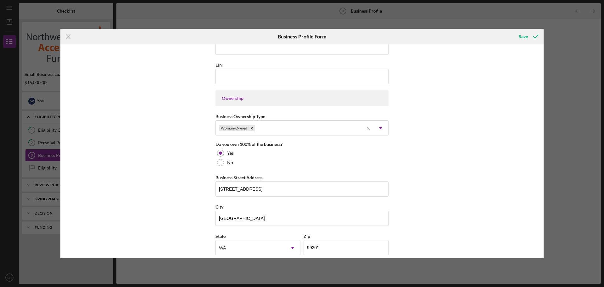
click at [541, 223] on div "Business Name Covert Free Academy DBA Covert Free Academy Business Start Date […" at bounding box center [301, 151] width 483 height 214
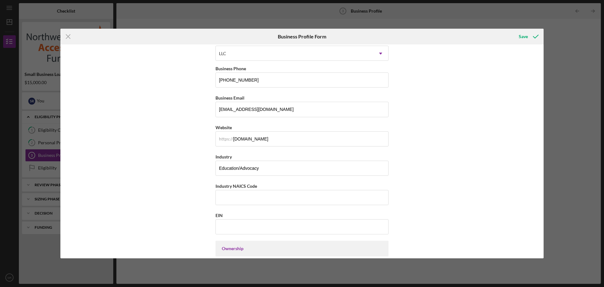
scroll to position [139, 0]
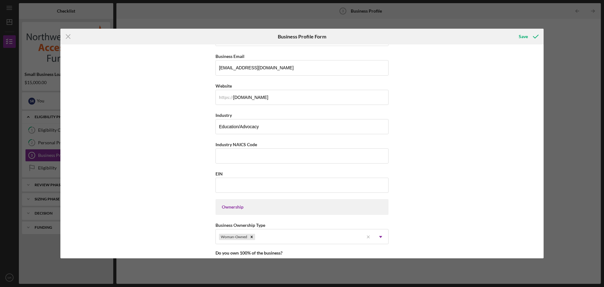
click at [539, 143] on div "Business Name Covert Free Academy DBA Covert Free Academy Business Start Date […" at bounding box center [301, 151] width 483 height 214
click at [346, 154] on input "Industry NAICS Code" at bounding box center [302, 155] width 173 height 15
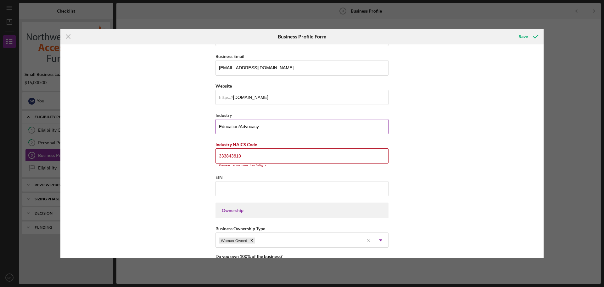
type input "333843610"
click at [228, 157] on input "333843610" at bounding box center [302, 155] width 173 height 15
click at [270, 141] on div "Industry NAICS Code" at bounding box center [302, 144] width 173 height 8
drag, startPoint x: 255, startPoint y: 158, endPoint x: 195, endPoint y: 156, distance: 60.4
click at [195, 156] on div "Business Name Covert Free Academy DBA Covert Free Academy Business Start Date […" at bounding box center [301, 151] width 483 height 214
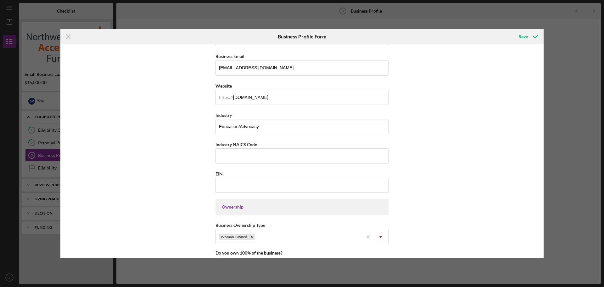
drag, startPoint x: 195, startPoint y: 156, endPoint x: 256, endPoint y: 196, distance: 73.2
click at [256, 196] on div "Business Name Covert Free Academy DBA Covert Free Academy Business Start Date […" at bounding box center [302, 285] width 173 height 754
click at [244, 185] on input "EIN" at bounding box center [302, 184] width 173 height 15
paste input "[US_EMPLOYER_IDENTIFICATION_NUMBER]"
click at [244, 185] on input "[US_EMPLOYER_IDENTIFICATION_NUMBER]" at bounding box center [302, 184] width 173 height 15
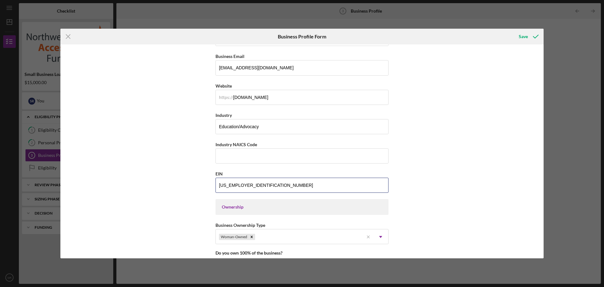
type input "[US_EMPLOYER_IDENTIFICATION_NUMBER]"
click at [315, 170] on div "EIN" at bounding box center [302, 174] width 173 height 8
click at [295, 142] on div "Industry NAICS Code" at bounding box center [302, 144] width 173 height 8
click at [296, 155] on input "Industry NAICS Code" at bounding box center [302, 155] width 173 height 15
drag, startPoint x: 255, startPoint y: 148, endPoint x: 192, endPoint y: 150, distance: 63.3
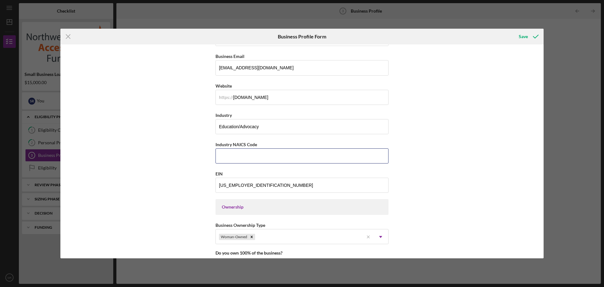
click at [192, 150] on div "Business Name Covert Free Academy DBA Covert Free Academy Business Start Date […" at bounding box center [301, 151] width 483 height 214
click at [224, 144] on label "Industry NAICS Code" at bounding box center [237, 144] width 42 height 5
click at [224, 148] on input "Industry NAICS Code" at bounding box center [302, 155] width 173 height 15
click at [224, 144] on label "Industry NAICS Code" at bounding box center [237, 144] width 42 height 5
click at [224, 148] on input "Industry NAICS Code" at bounding box center [302, 155] width 173 height 15
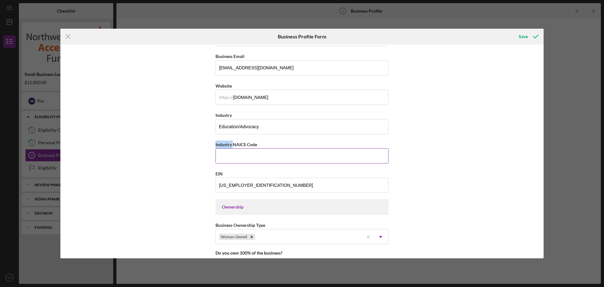
click at [224, 144] on label "Industry NAICS Code" at bounding box center [237, 144] width 42 height 5
click at [224, 148] on input "Industry NAICS Code" at bounding box center [302, 155] width 173 height 15
copy label
